Goal: Information Seeking & Learning: Get advice/opinions

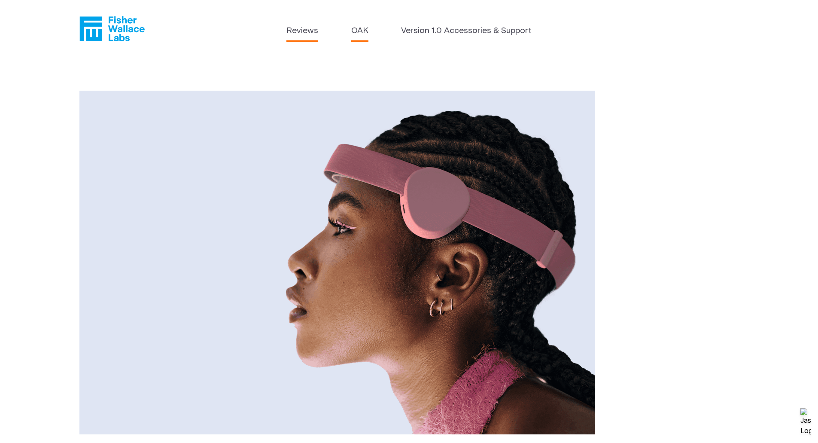
click at [308, 32] on link "Reviews" at bounding box center [302, 31] width 32 height 12
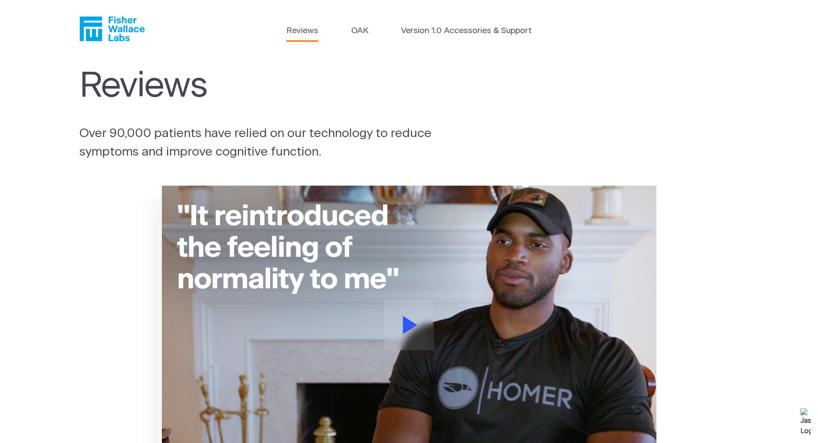
click at [118, 35] on icon "Fisher Wallace" at bounding box center [111, 28] width 65 height 25
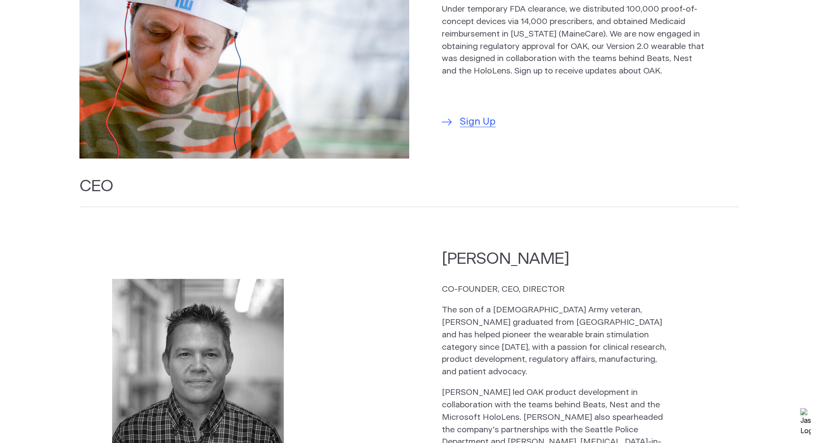
scroll to position [601, 0]
